Goal: Transaction & Acquisition: Purchase product/service

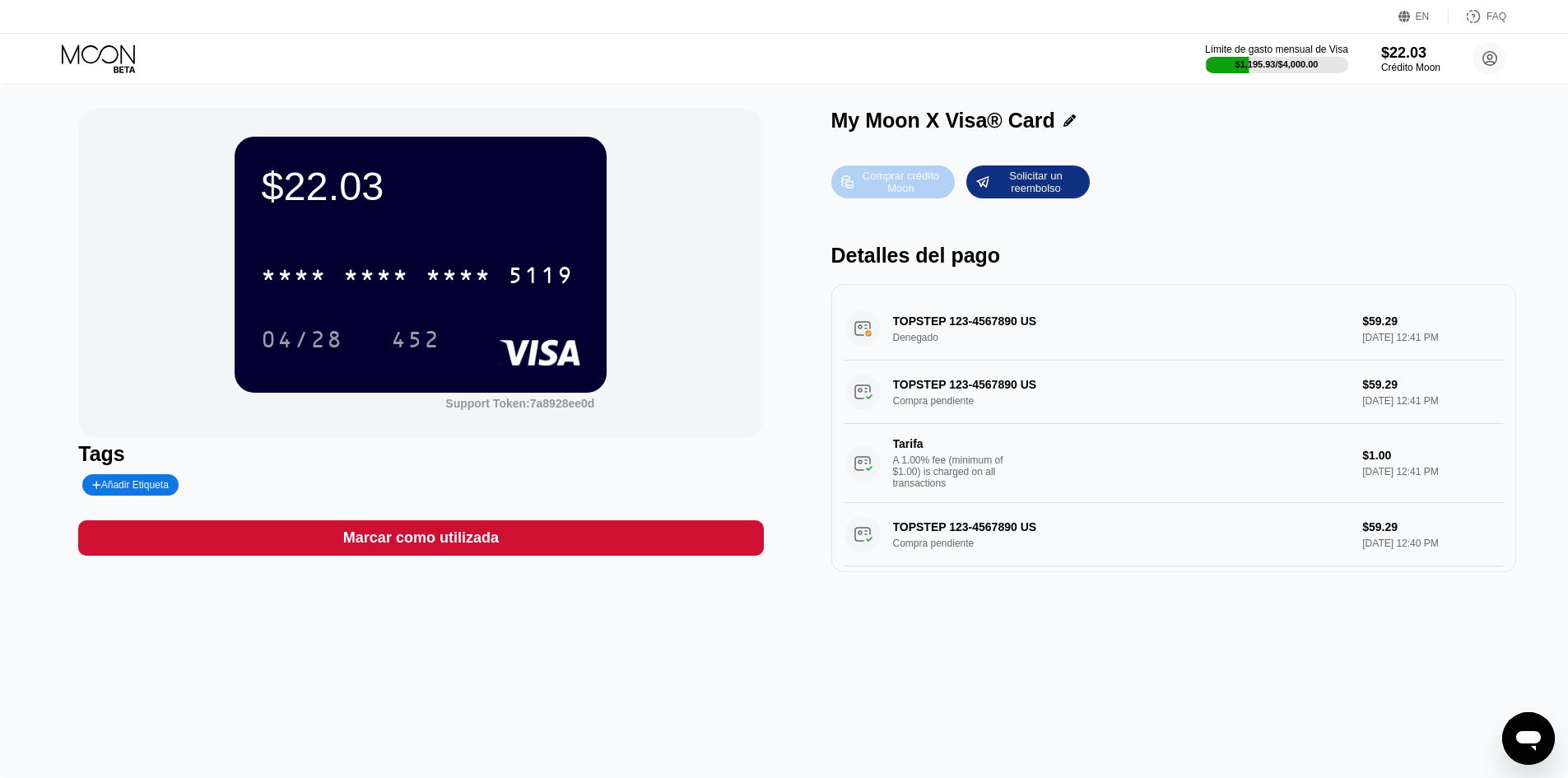
click at [890, 179] on div "Comprar crédito Moon" at bounding box center [900, 182] width 91 height 27
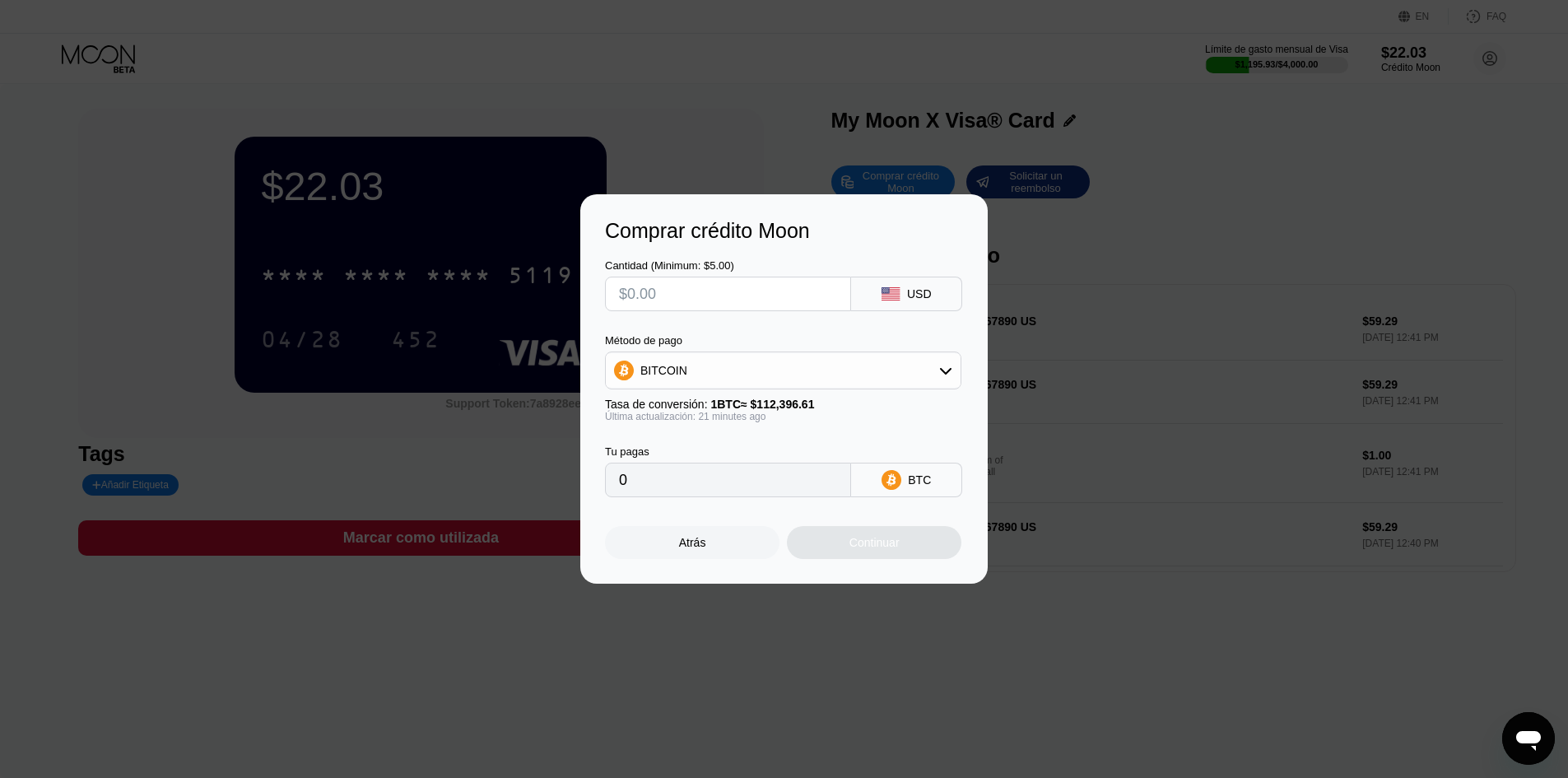
click at [716, 294] on input "text" at bounding box center [727, 294] width 218 height 32
type input "$2"
type input "0.00001781"
type input "$29"
type input "0.00025811"
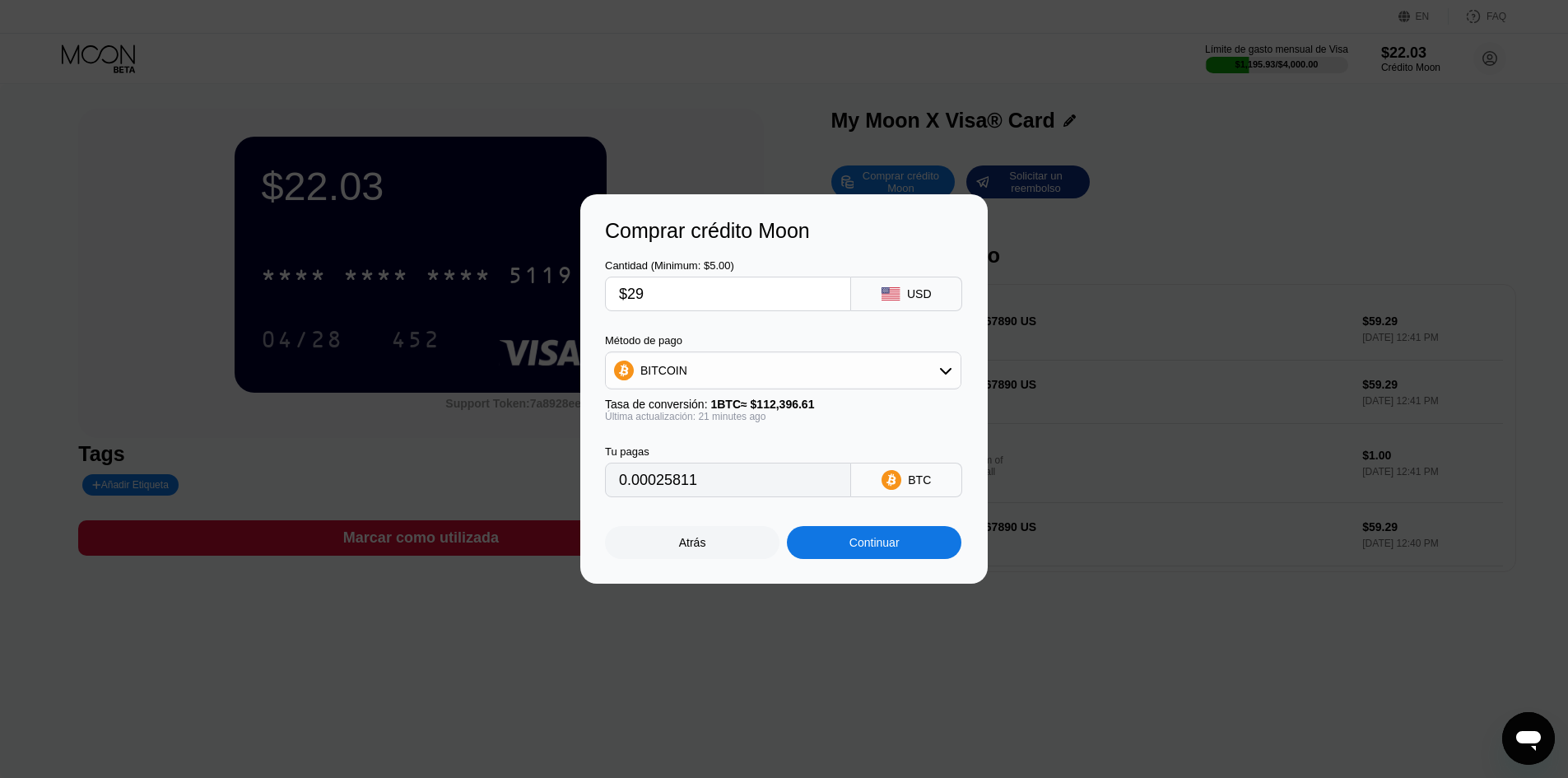
type input "$290"
type input "0.00258107"
type input "$290"
click at [651, 377] on div "BITCOIN" at bounding box center [663, 370] width 47 height 13
click at [665, 453] on span "USDT on TRON" at bounding box center [685, 452] width 83 height 13
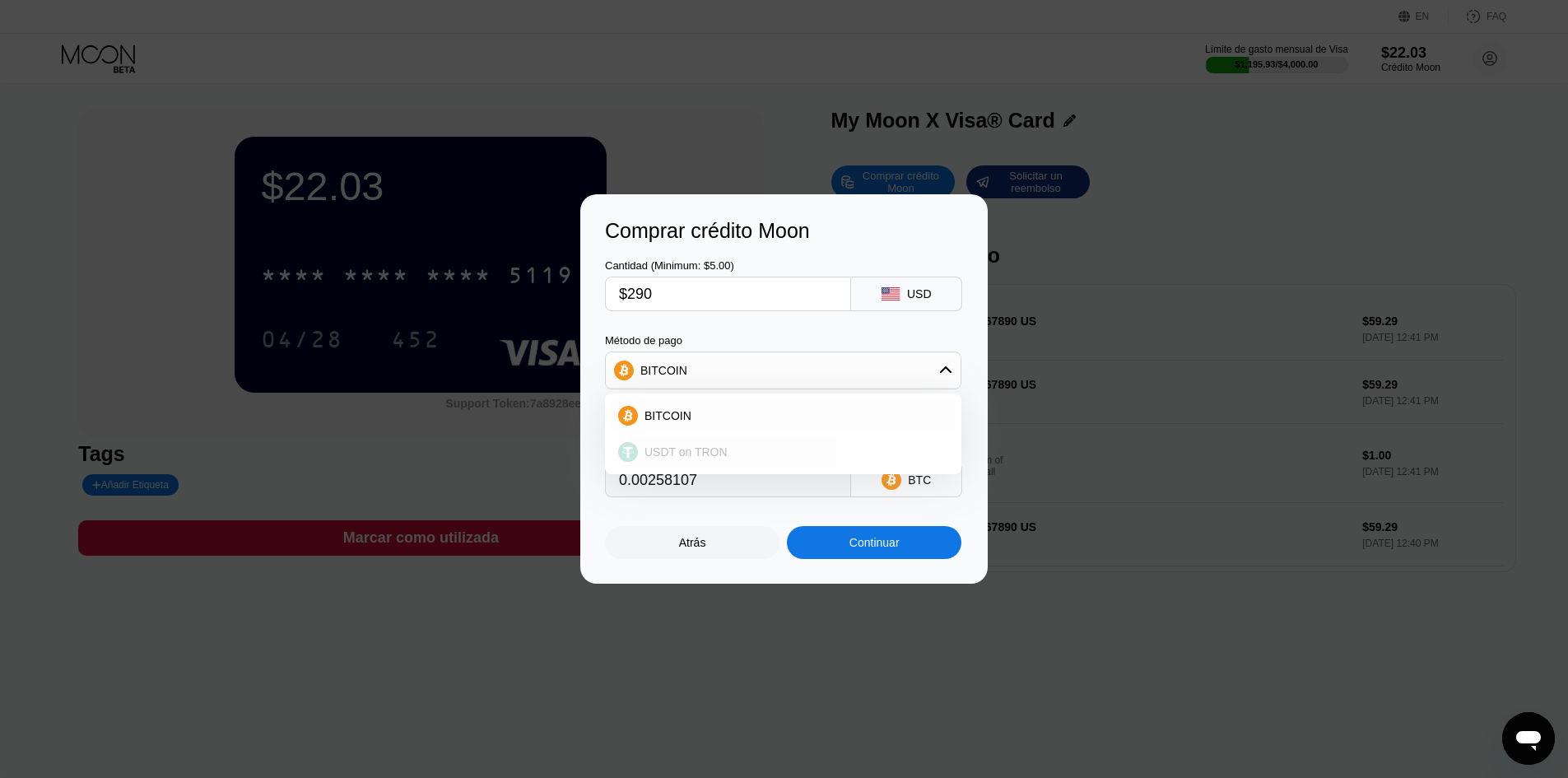
type input "292.93"
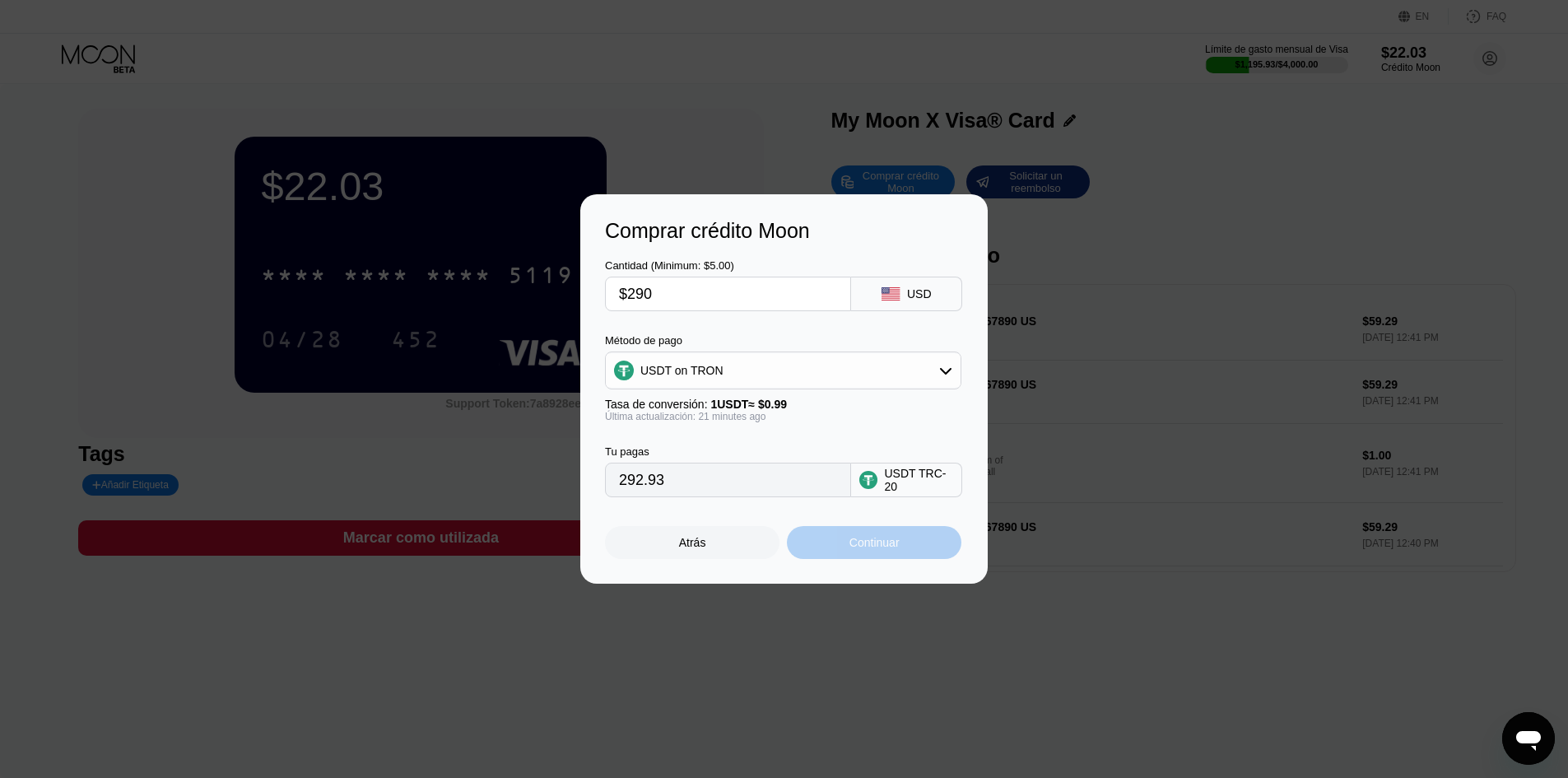
click at [861, 547] on div "Continuar" at bounding box center [874, 542] width 51 height 13
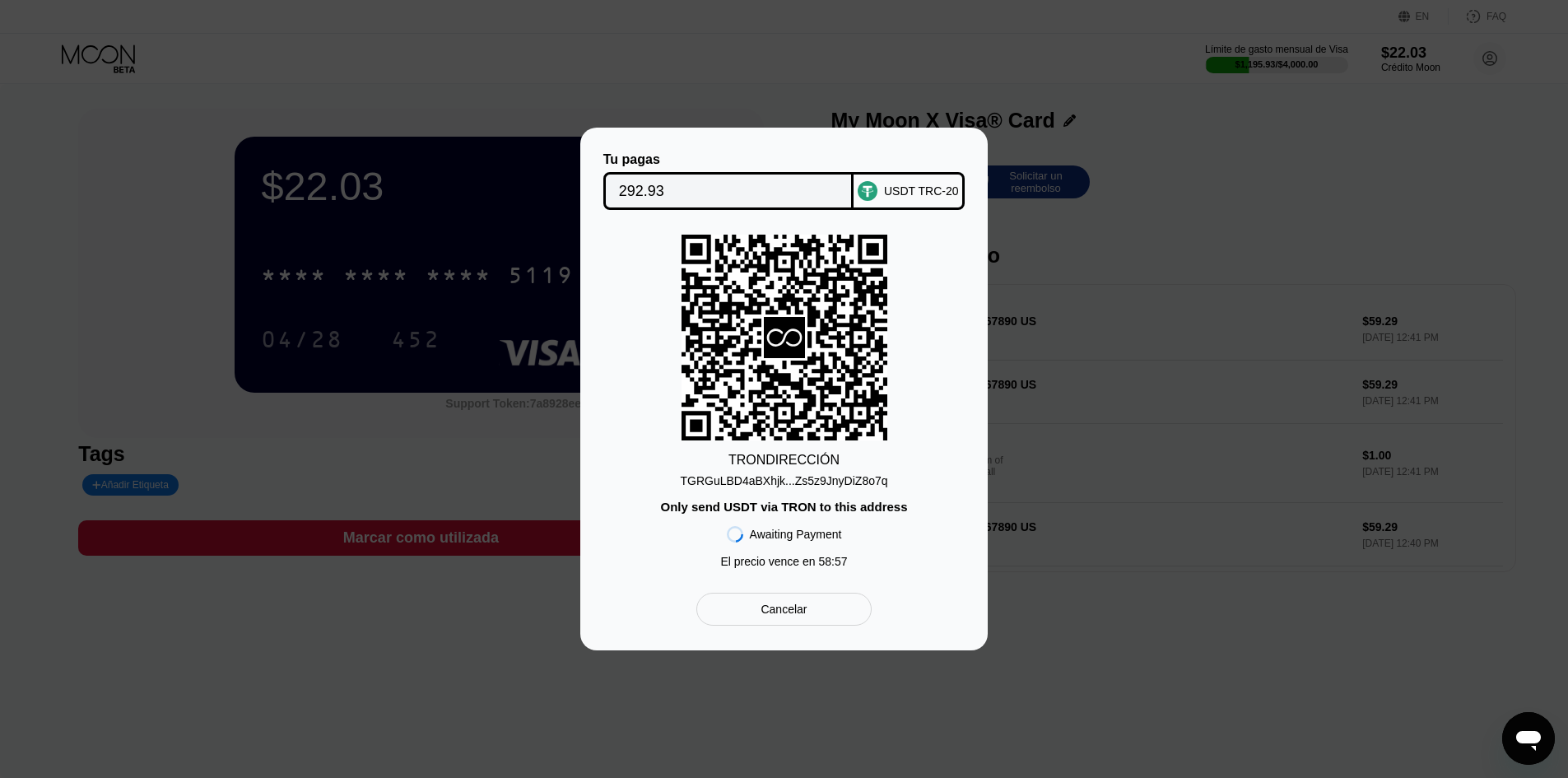
click at [760, 482] on div "TGRGuLBD4aBXhjk...Zs5z9JnyDiZ8o7q" at bounding box center [783, 481] width 207 height 13
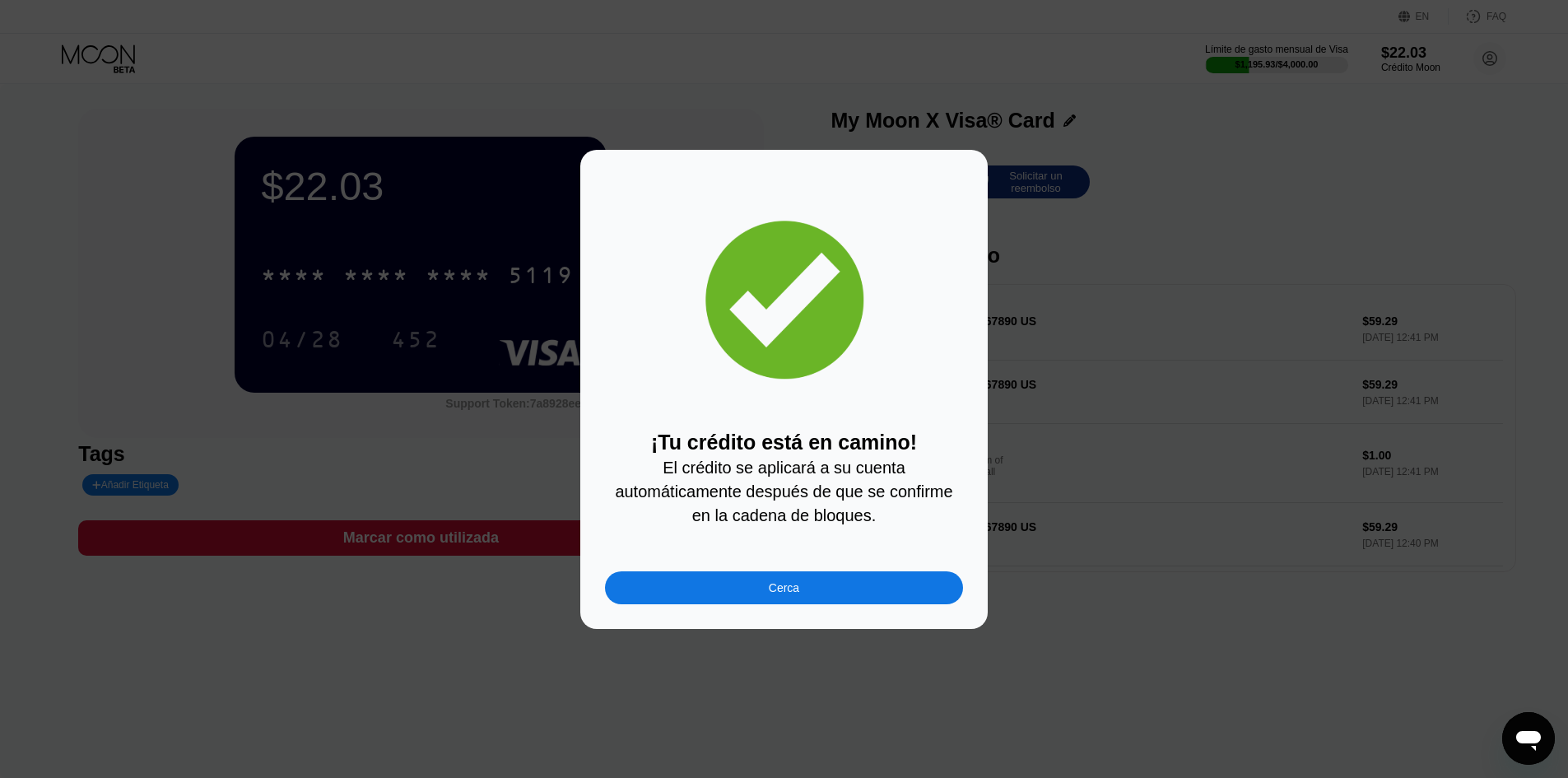
click at [762, 600] on div "Cerca" at bounding box center [784, 587] width 358 height 32
